Goal: Task Accomplishment & Management: Manage account settings

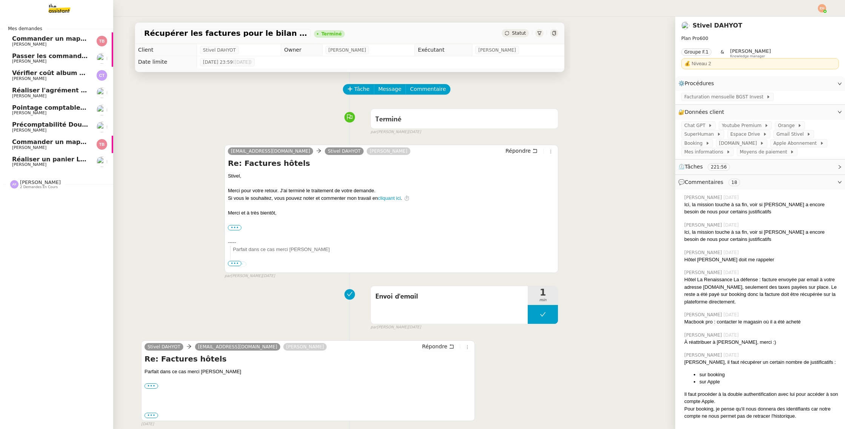
click at [40, 166] on span "[PERSON_NAME]" at bounding box center [29, 164] width 34 height 5
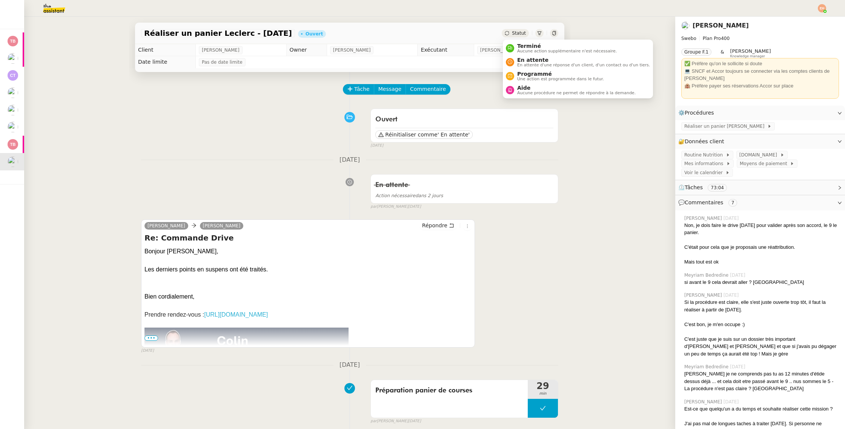
click at [520, 32] on span "Statut" at bounding box center [519, 33] width 14 height 5
click at [532, 60] on span "En attente" at bounding box center [583, 60] width 133 height 6
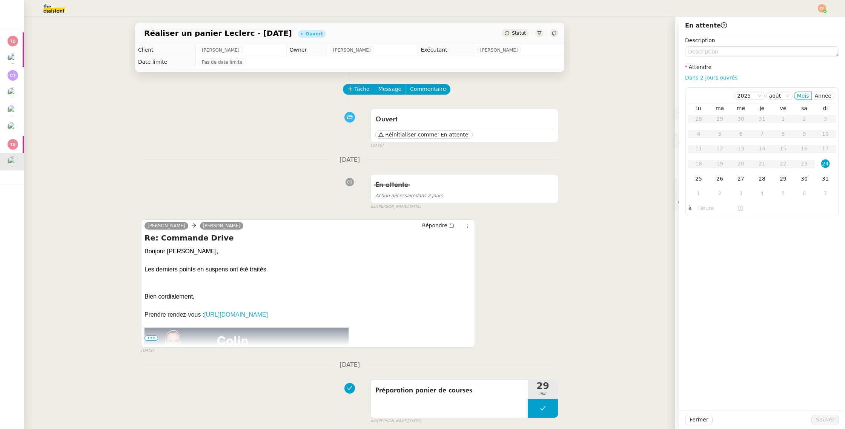
click at [709, 77] on link "Dans 2 jours ouvrés" at bounding box center [711, 78] width 52 height 6
type input "07:00"
click at [698, 181] on div "25" at bounding box center [699, 179] width 8 height 8
click at [825, 425] on button "Sauver" at bounding box center [826, 420] width 28 height 11
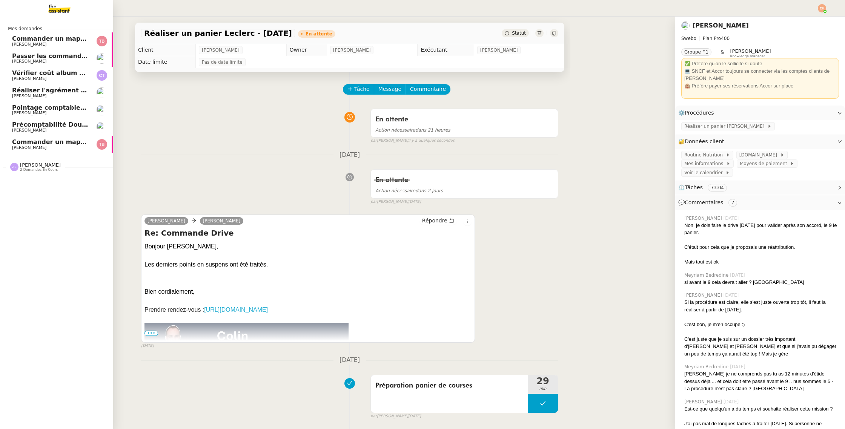
click at [48, 95] on span "[PERSON_NAME]" at bounding box center [50, 96] width 76 height 5
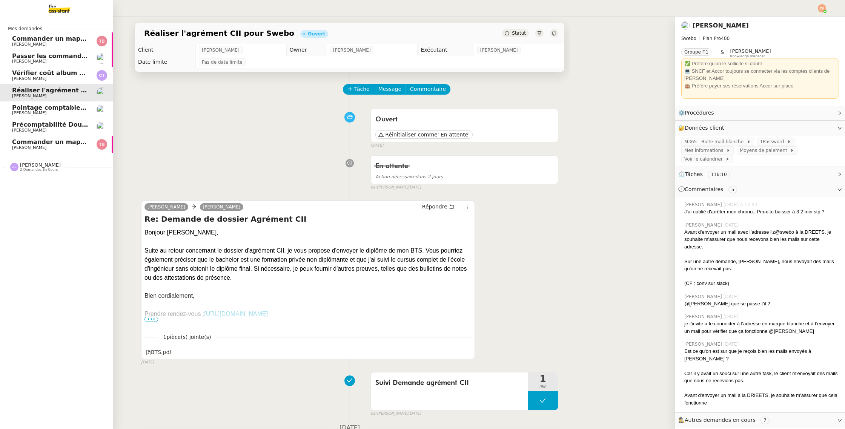
click at [43, 119] on link "Précomptabilité Dougs- [DATE] [PERSON_NAME]" at bounding box center [56, 126] width 113 height 17
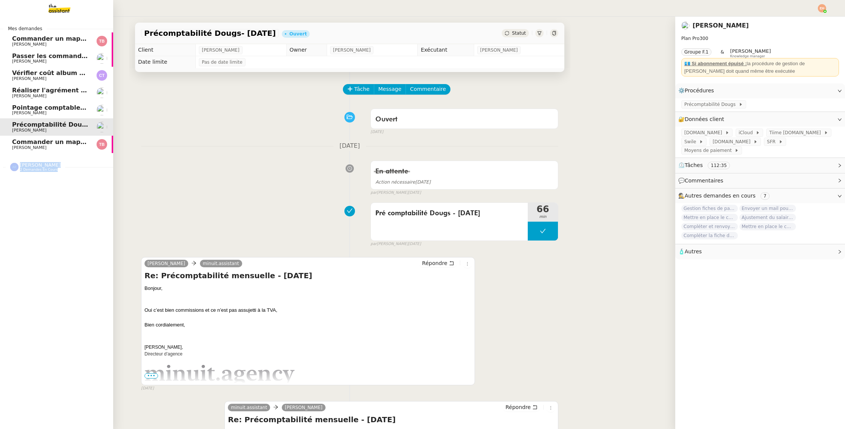
click at [58, 172] on div "[PERSON_NAME] 2 demandes en cours" at bounding box center [56, 164] width 113 height 22
click at [58, 171] on span "[PERSON_NAME] 2 demandes en cours" at bounding box center [36, 167] width 60 height 10
